Goal: Find specific page/section: Find specific page/section

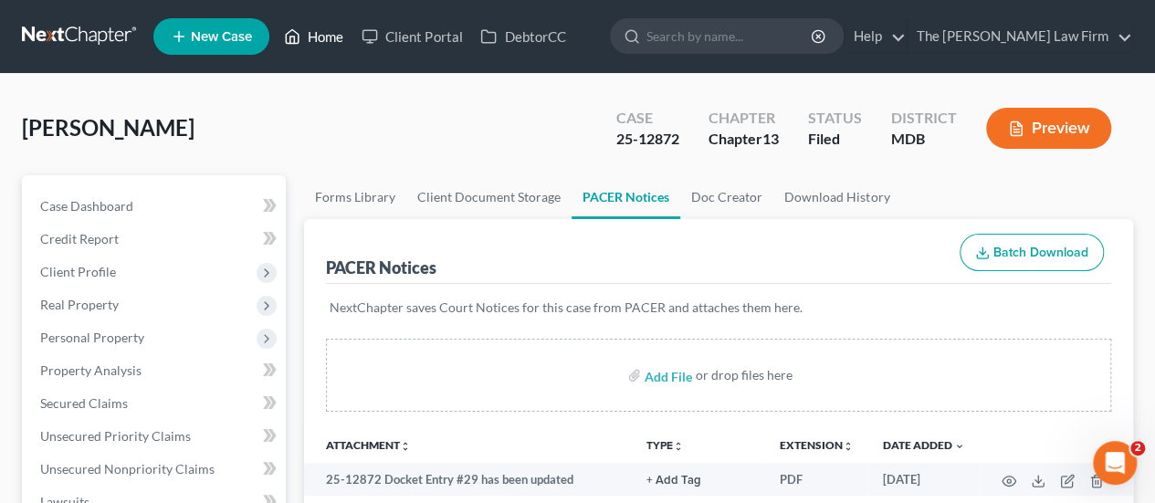
click at [325, 34] on link "Home" at bounding box center [314, 36] width 78 height 33
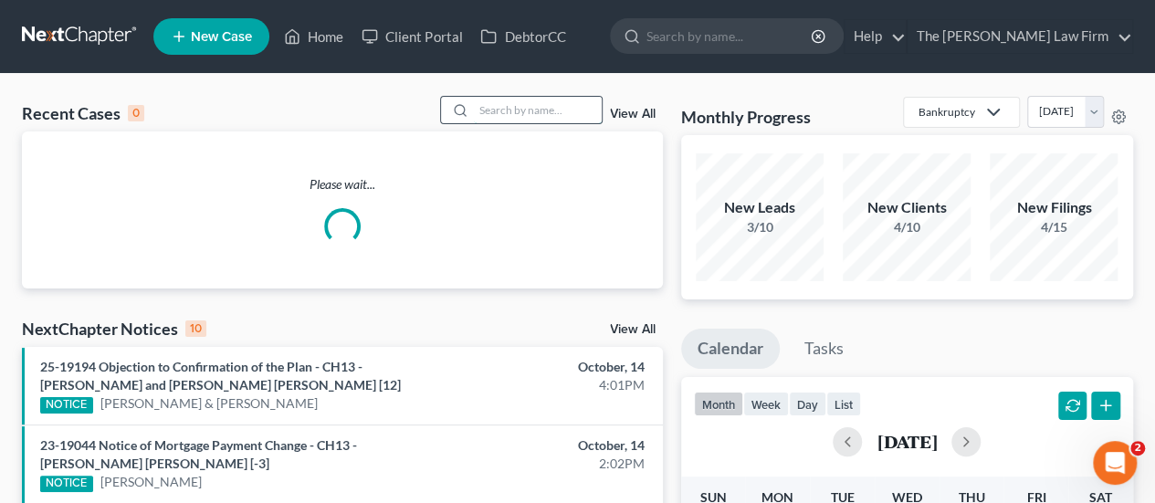
click at [553, 110] on input "search" at bounding box center [538, 110] width 128 height 26
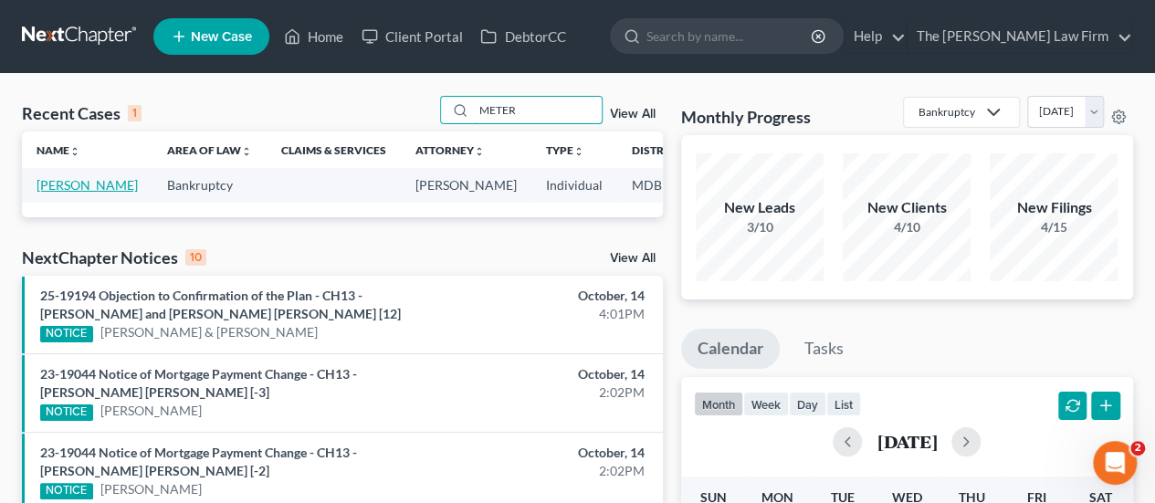
type input "METER"
click at [49, 186] on link "[PERSON_NAME]" at bounding box center [87, 185] width 101 height 16
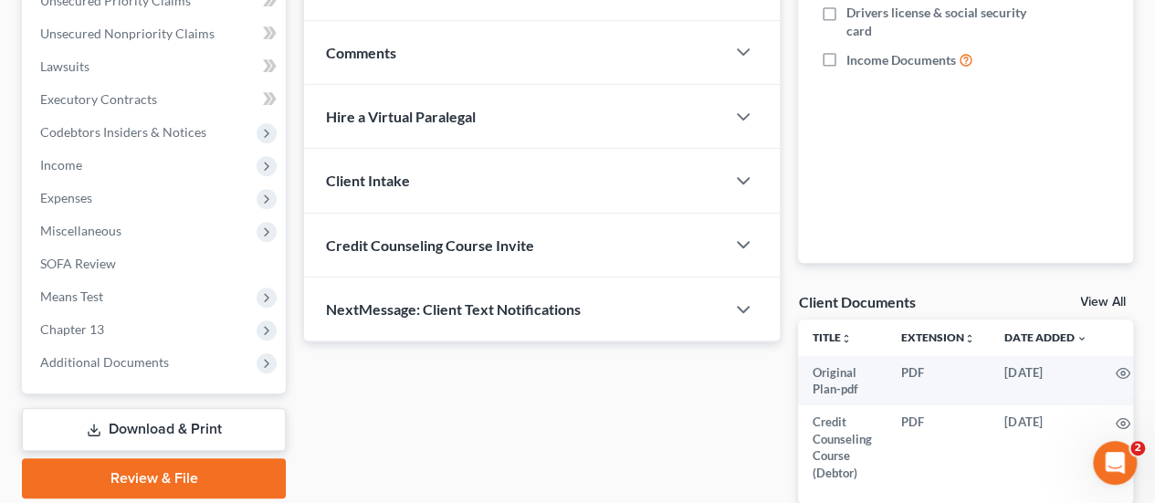
scroll to position [456, 0]
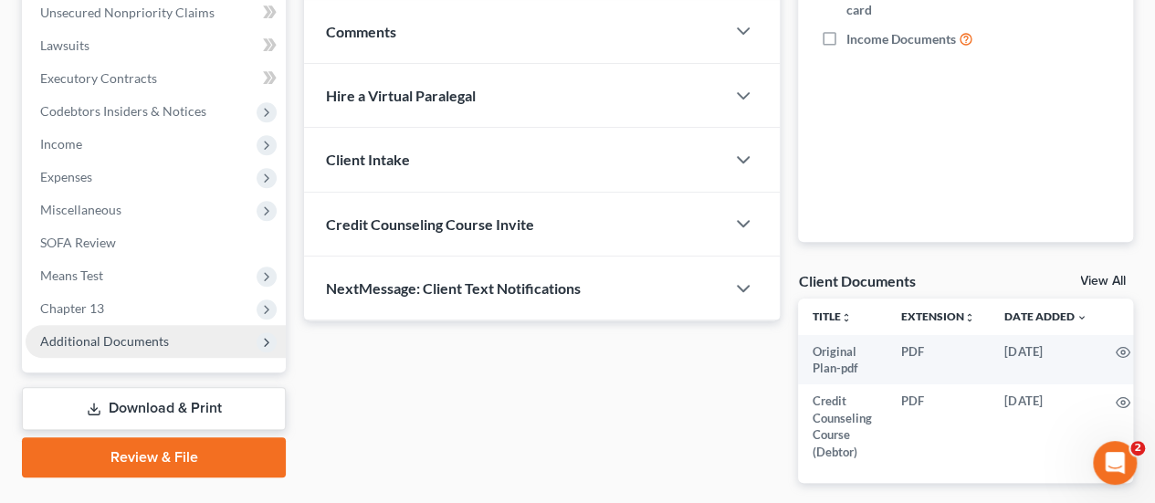
click at [119, 333] on span "Additional Documents" at bounding box center [104, 341] width 129 height 16
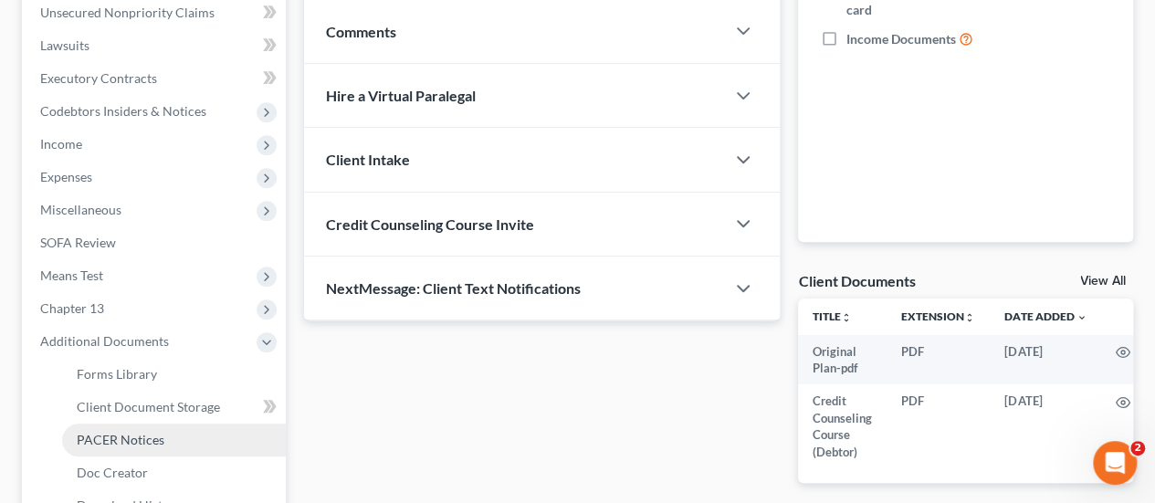
click at [125, 432] on span "PACER Notices" at bounding box center [121, 440] width 88 height 16
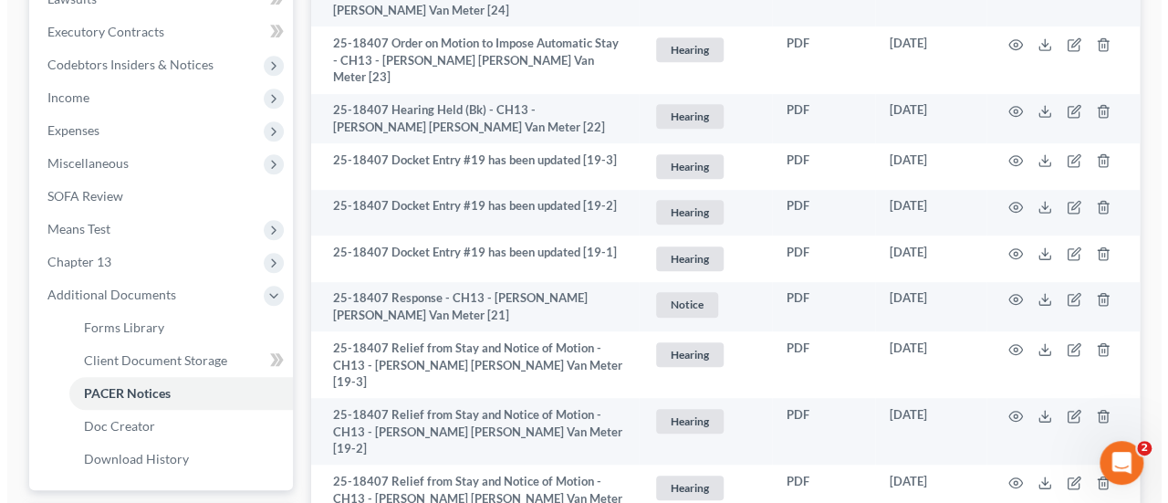
scroll to position [548, 0]
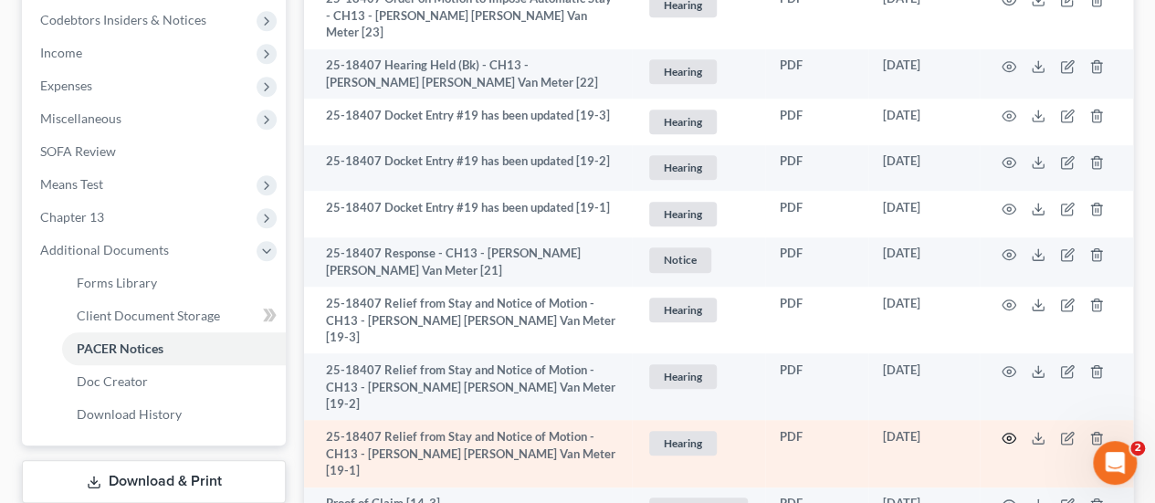
click at [1008, 431] on icon "button" at bounding box center [1008, 438] width 15 height 15
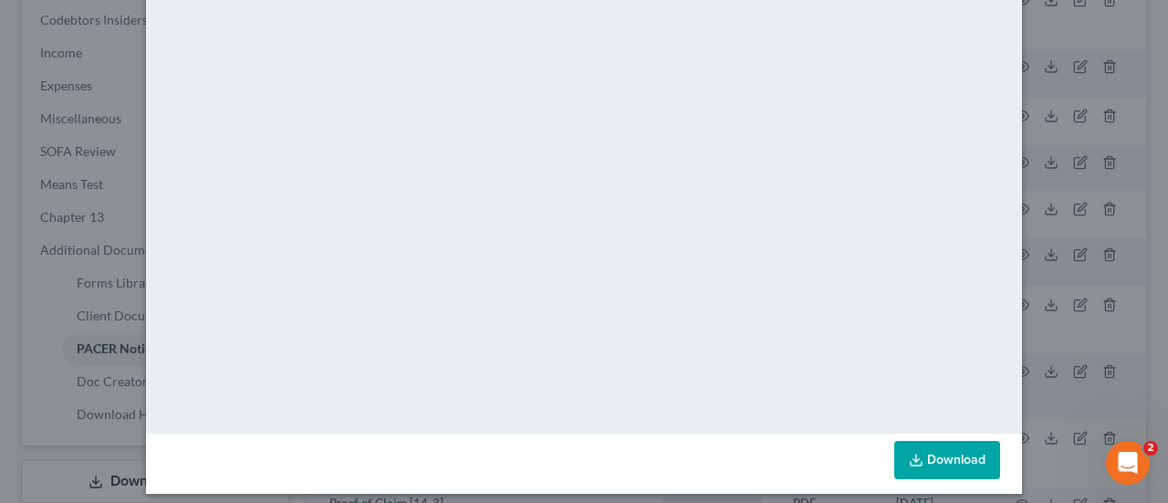
scroll to position [0, 0]
